Goal: Information Seeking & Learning: Learn about a topic

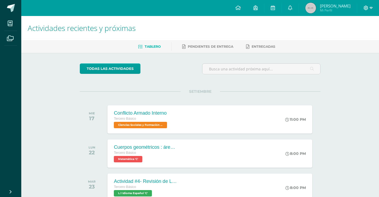
click at [370, 8] on icon at bounding box center [371, 8] width 3 height 2
click at [345, 39] on link "Cerrar sesión" at bounding box center [352, 36] width 42 height 8
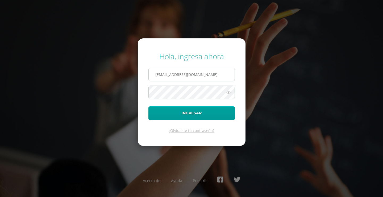
click at [194, 69] on input "2021287@laestrella.edu.gt" at bounding box center [192, 74] width 86 height 13
type input "2021393@laestrella.edu.gt"
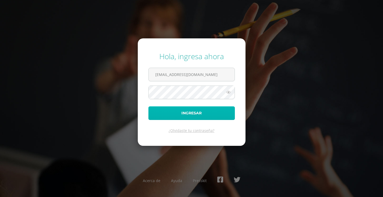
click at [198, 112] on button "Ingresar" at bounding box center [192, 113] width 87 height 14
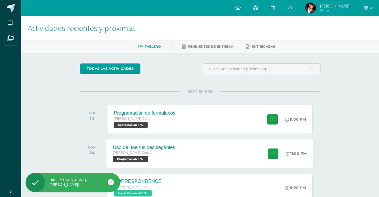
click at [219, 144] on div "Uso de: Menús desplegables [PERSON_NAME] con Orientación en Computación Program…" at bounding box center [210, 153] width 207 height 28
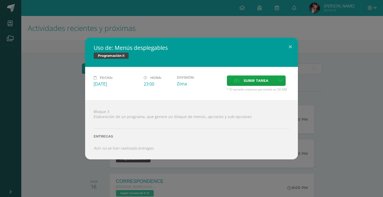
click at [313, 92] on div "Uso de: Menús desplegables Programación II Fecha: [DATE] Hora: 23:00 División:" at bounding box center [191, 98] width 379 height 121
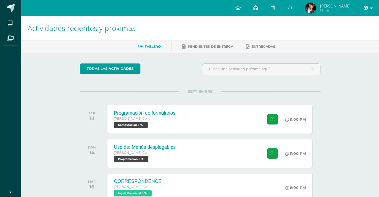
click at [372, 8] on icon at bounding box center [371, 8] width 3 height 5
click at [352, 36] on span "Cerrar sesión" at bounding box center [355, 36] width 24 height 5
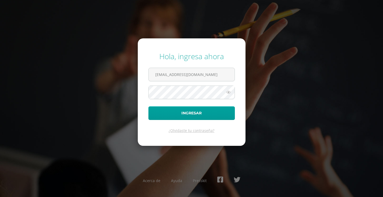
click at [188, 60] on div "Hola, ingresa ahora" at bounding box center [192, 56] width 87 height 10
click at [205, 75] on input "2021393@laestrella.edu.gt" at bounding box center [192, 74] width 86 height 13
type input "2021151@laestrella.edu.gt"
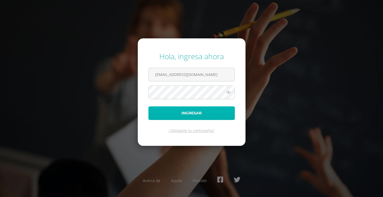
click at [202, 114] on button "Ingresar" at bounding box center [192, 113] width 87 height 14
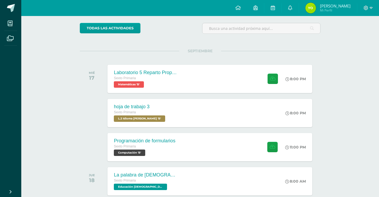
scroll to position [53, 0]
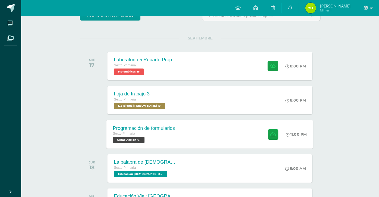
click at [154, 124] on div "Programación de formularios Sexto Primaria Computación 'B'" at bounding box center [144, 134] width 75 height 28
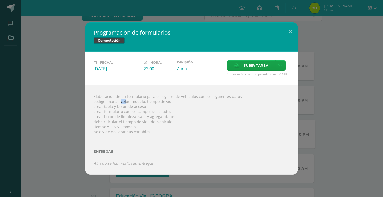
drag, startPoint x: 120, startPoint y: 101, endPoint x: 125, endPoint y: 103, distance: 5.1
click at [125, 103] on div "Elaboración de un formulario para el registro de vehículos con los siguientes d…" at bounding box center [191, 129] width 213 height 89
drag, startPoint x: 63, startPoint y: 82, endPoint x: 61, endPoint y: 79, distance: 3.2
click at [61, 82] on div "Programación de formularios Computación Fecha: Miércoles 17 de Septiembre Hora:…" at bounding box center [191, 98] width 379 height 152
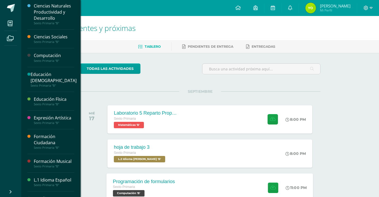
scroll to position [0, 0]
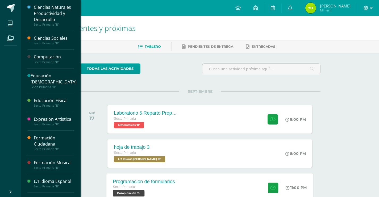
click at [44, 58] on div "Computación" at bounding box center [54, 57] width 40 height 6
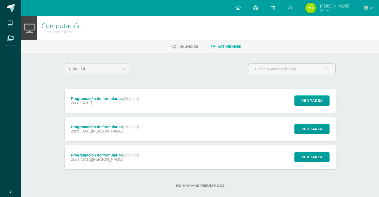
click at [291, 130] on div "Ver tarea" at bounding box center [312, 129] width 50 height 24
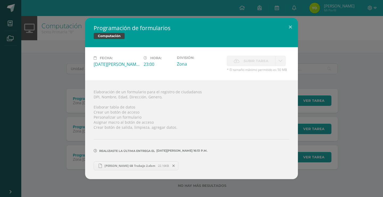
click at [307, 166] on div "Programación de formularios Computación Fecha: [DATE][PERSON_NAME] Hora: 23:00 …" at bounding box center [191, 98] width 379 height 161
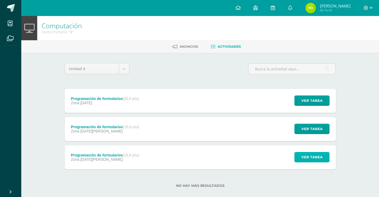
click at [309, 158] on span "Ver tarea" at bounding box center [312, 157] width 21 height 10
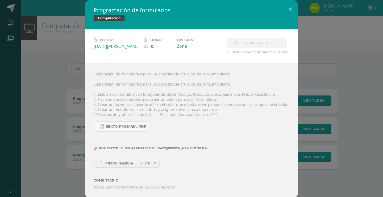
click at [57, 84] on div "Programación de formularios Computación Fecha: Jueves 14 de Agosto Hora: 23:00 …" at bounding box center [191, 99] width 379 height 198
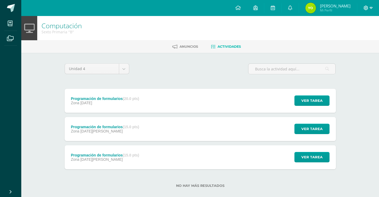
click at [369, 9] on span at bounding box center [368, 8] width 9 height 6
click at [354, 40] on div "Configuración Cerrar sesión" at bounding box center [352, 32] width 42 height 21
click at [354, 38] on span "Cerrar sesión" at bounding box center [355, 36] width 24 height 5
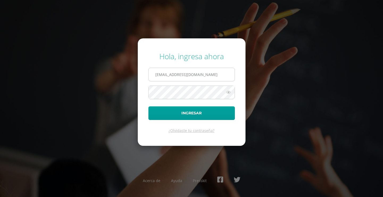
click at [204, 69] on input "[EMAIL_ADDRESS][DOMAIN_NAME]" at bounding box center [192, 74] width 86 height 13
type input "[EMAIL_ADDRESS][DOMAIN_NAME]"
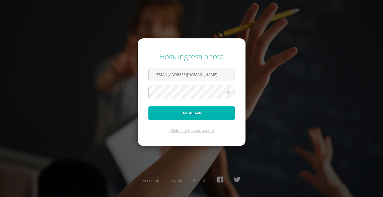
click at [203, 114] on button "Ingresar" at bounding box center [192, 113] width 87 height 14
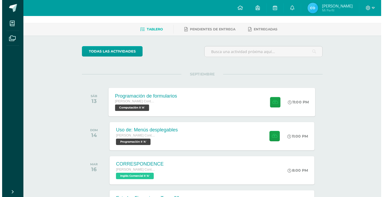
scroll to position [27, 0]
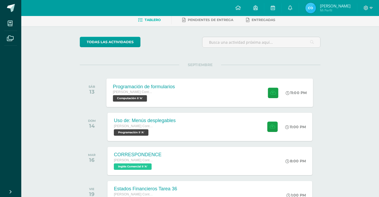
click at [160, 89] on div "Programación de formularios" at bounding box center [144, 87] width 62 height 6
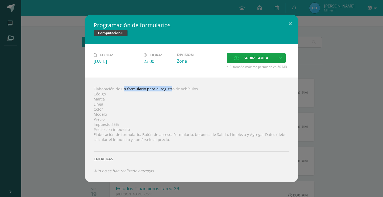
drag, startPoint x: 114, startPoint y: 88, endPoint x: 165, endPoint y: 84, distance: 51.5
click at [165, 84] on div "Elaboración de un formulario para el registro de vehículos Código Marca Línea C…" at bounding box center [191, 129] width 213 height 104
